Goal: Information Seeking & Learning: Find specific page/section

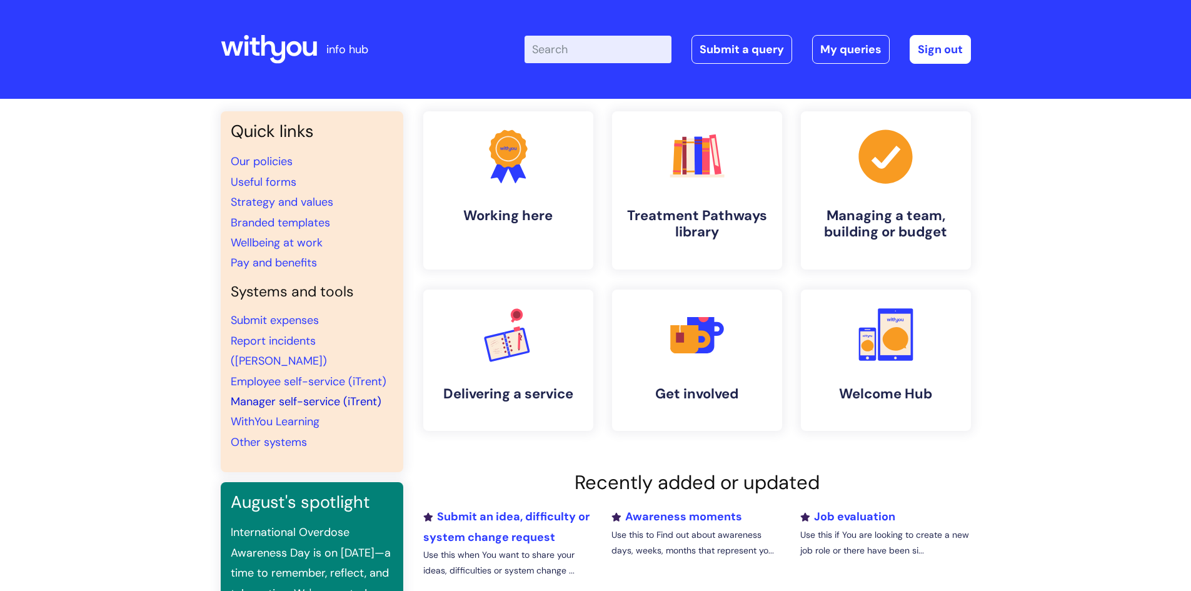
click at [266, 394] on link "Manager self-service (iTrent)" at bounding box center [306, 401] width 151 height 15
click at [257, 394] on link "Manager self-service (iTrent)" at bounding box center [306, 401] width 151 height 15
click at [586, 53] on input "Enter your search term here..." at bounding box center [597, 49] width 147 height 27
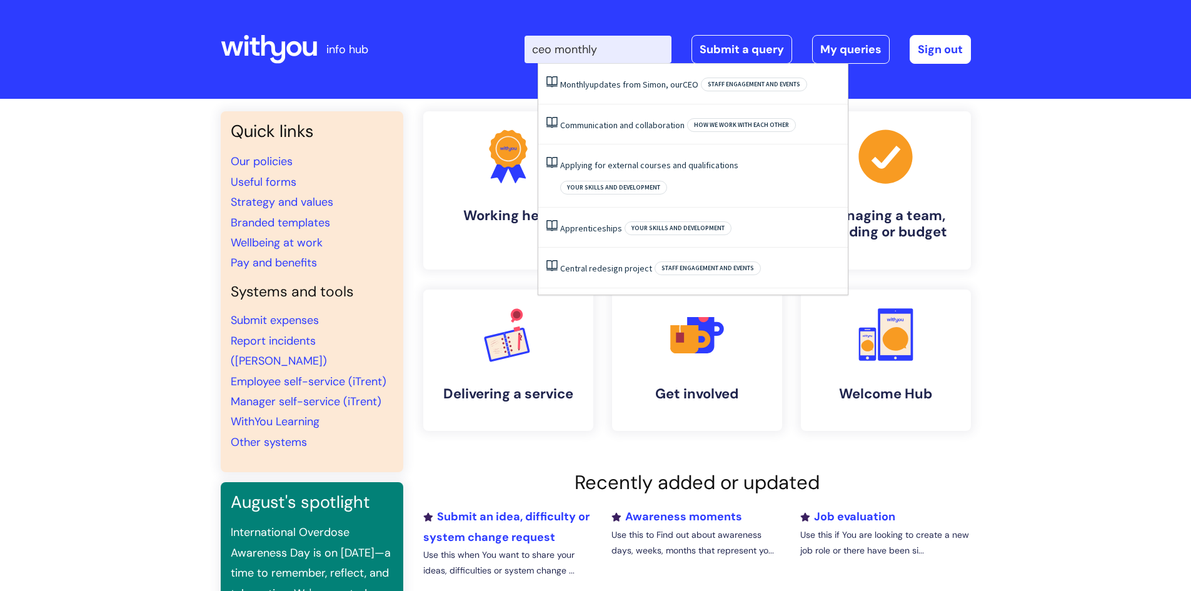
type input "ceo monthl"
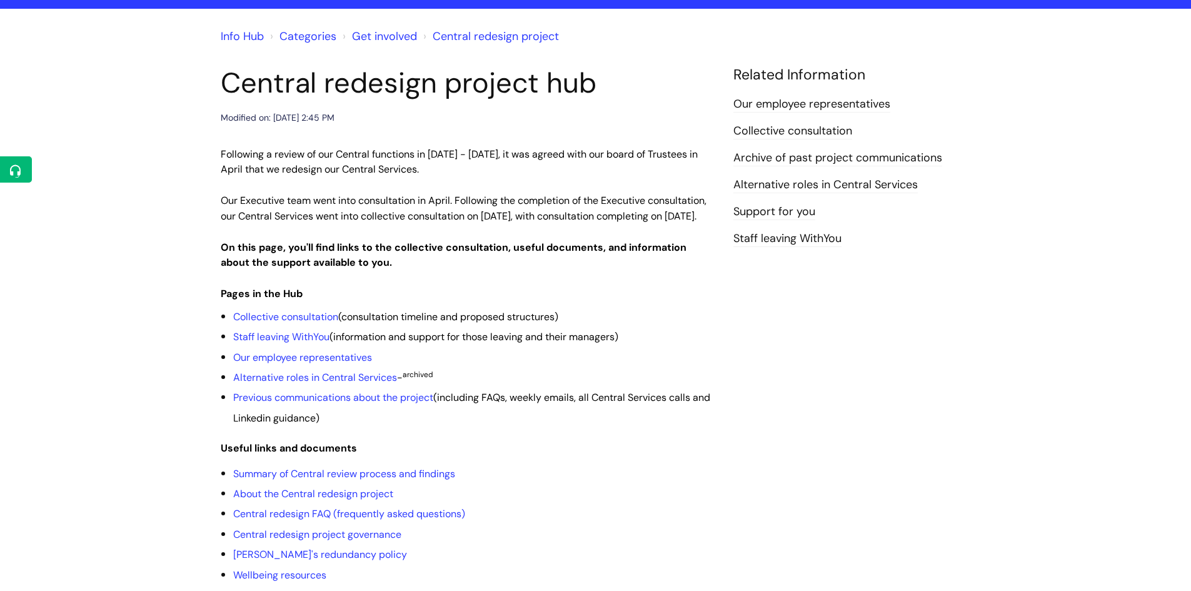
scroll to position [62, 0]
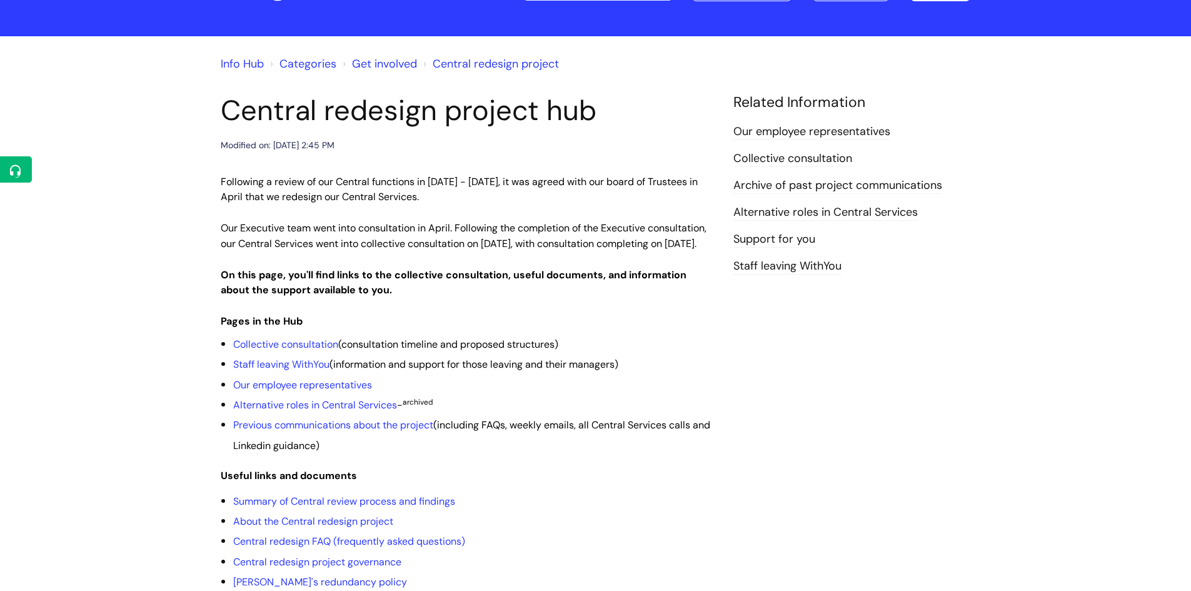
click at [491, 201] on p "Following a review of our Central functions in February - March 2025, it was ag…" at bounding box center [468, 189] width 494 height 31
